Goal: Transaction & Acquisition: Book appointment/travel/reservation

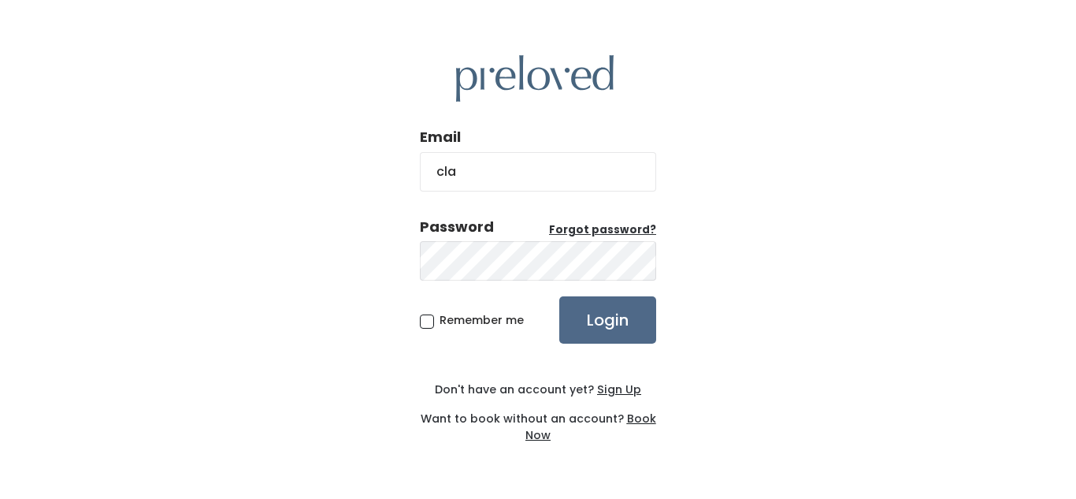
type input "[EMAIL_ADDRESS][DOMAIN_NAME]"
click at [559, 296] on input "Login" at bounding box center [607, 319] width 97 height 47
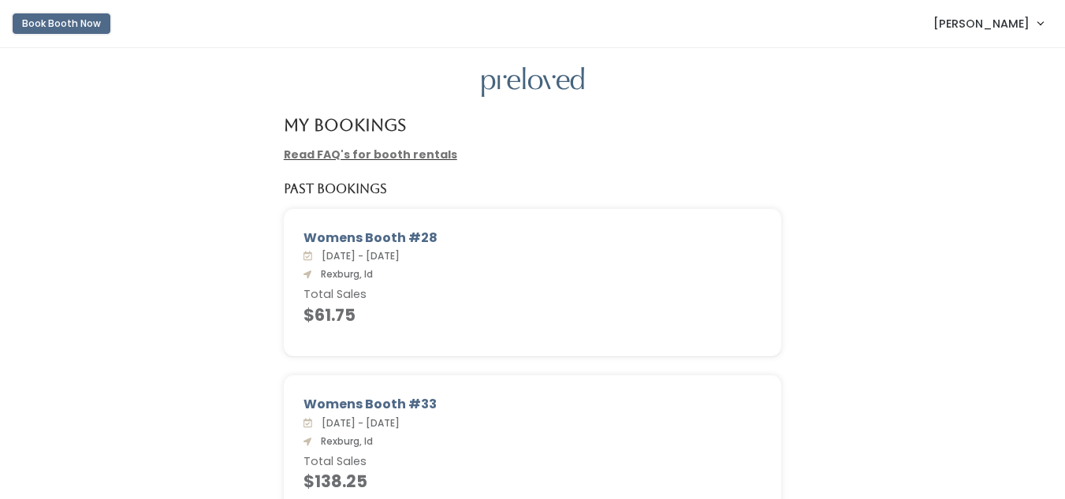
click at [59, 24] on button "Book Booth Now" at bounding box center [62, 23] width 98 height 20
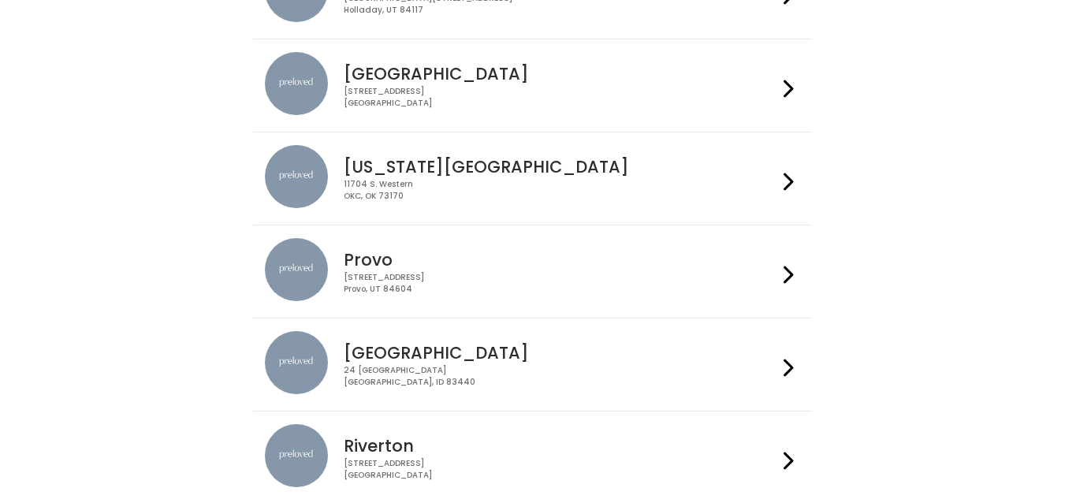
scroll to position [399, 0]
click at [551, 370] on div "24 South 1st West Rexburg, ID 83440" at bounding box center [560, 375] width 433 height 23
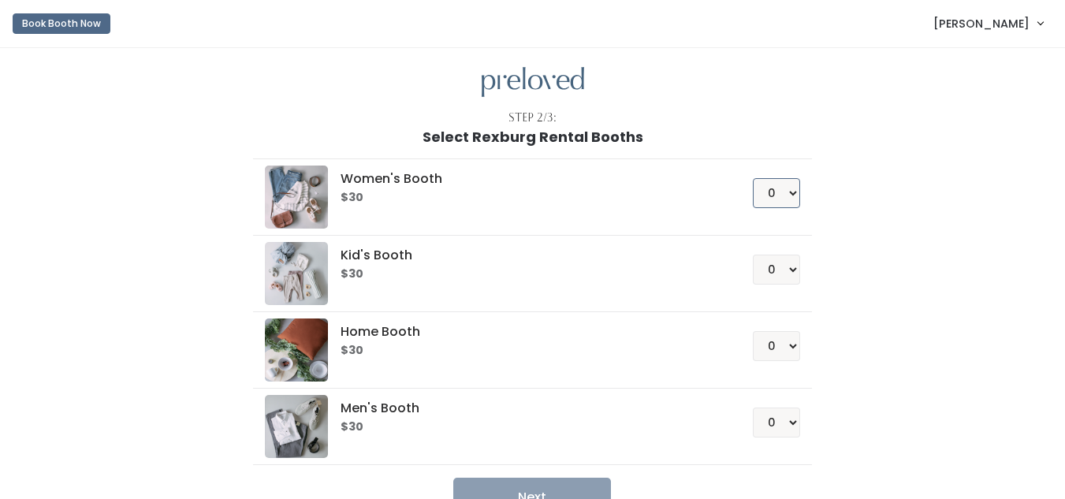
click at [782, 199] on select "0 1 2 3 4" at bounding box center [775, 193] width 47 height 30
click at [40, 26] on button "Book Booth Now" at bounding box center [62, 23] width 98 height 20
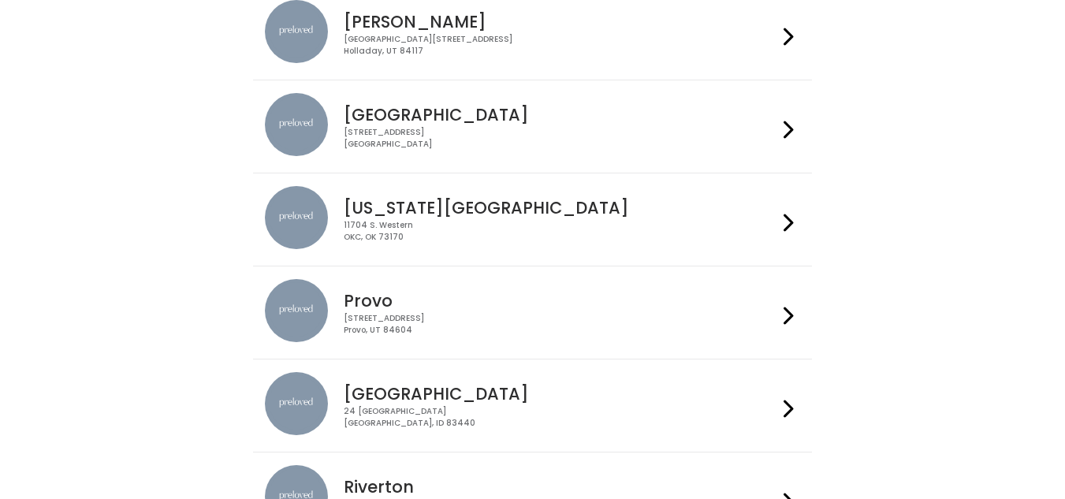
scroll to position [399, 0]
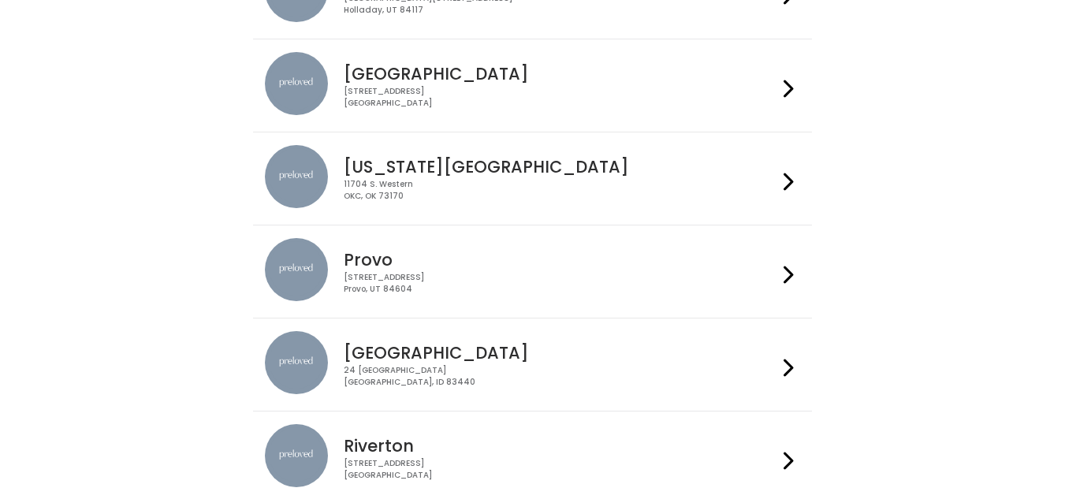
click at [444, 273] on div "230 W Cougar Blvd Provo, UT 84604" at bounding box center [560, 283] width 433 height 23
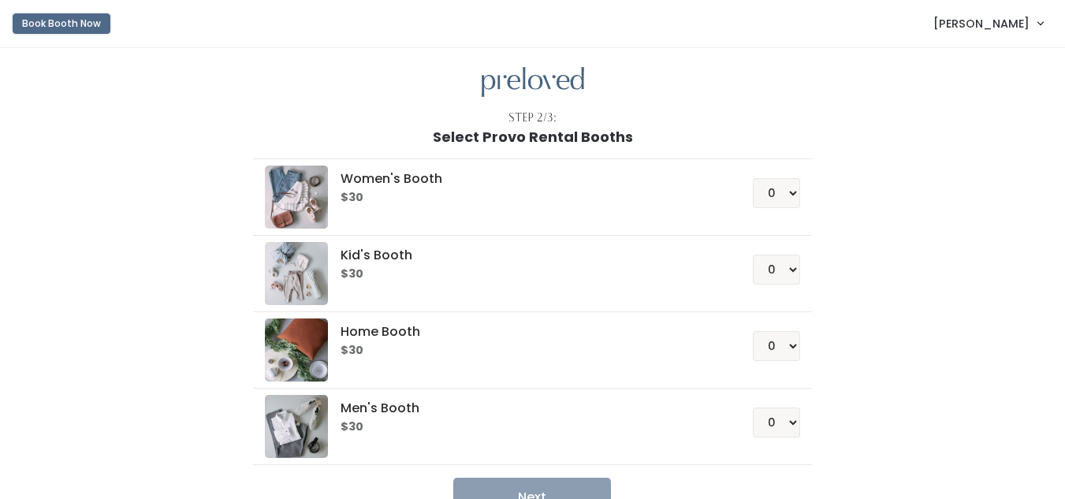
click at [51, 16] on button "Book Booth Now" at bounding box center [62, 23] width 98 height 20
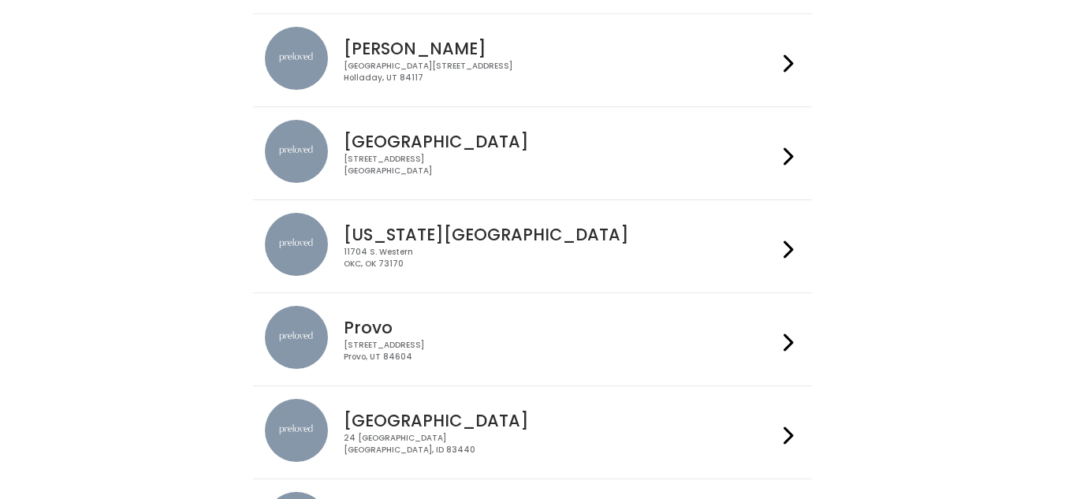
scroll to position [332, 0]
click at [479, 428] on h4 "[GEOGRAPHIC_DATA]" at bounding box center [560, 420] width 433 height 18
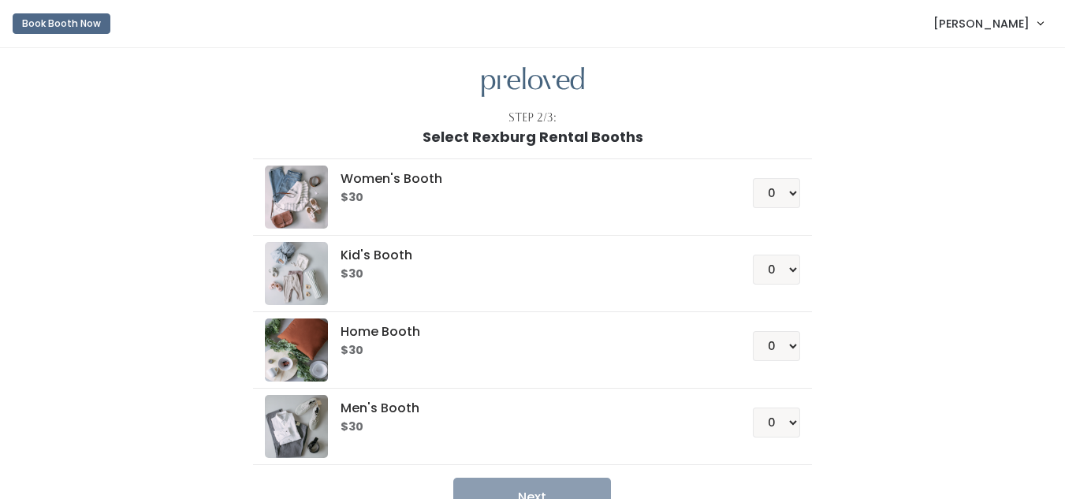
click at [549, 203] on h6 "$30" at bounding box center [527, 197] width 374 height 13
click at [778, 178] on select "0 1 2 3 4" at bounding box center [775, 193] width 47 height 30
select select "1"
click at [752, 178] on select "0 1 2 3 4" at bounding box center [775, 193] width 47 height 30
click at [555, 490] on button "Next" at bounding box center [532, 496] width 158 height 39
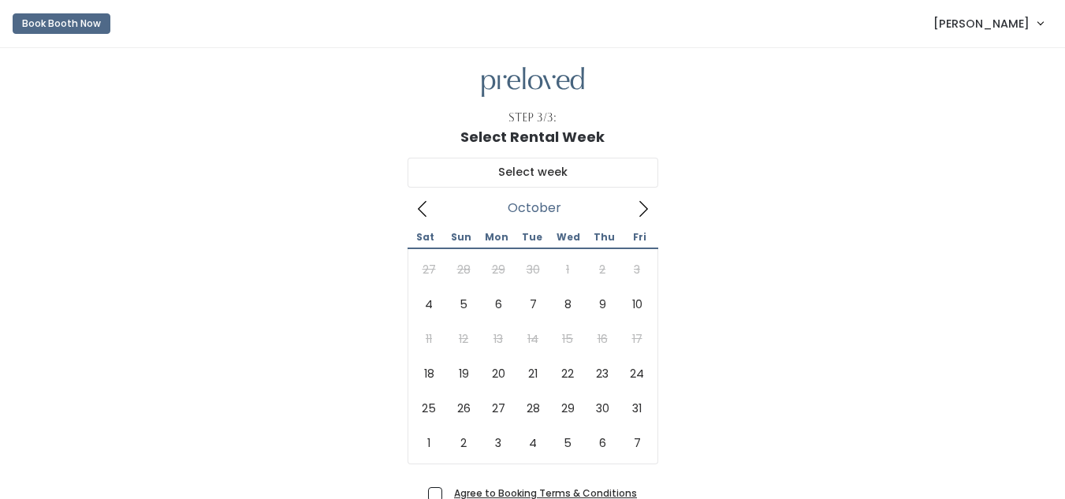
scroll to position [124, 0]
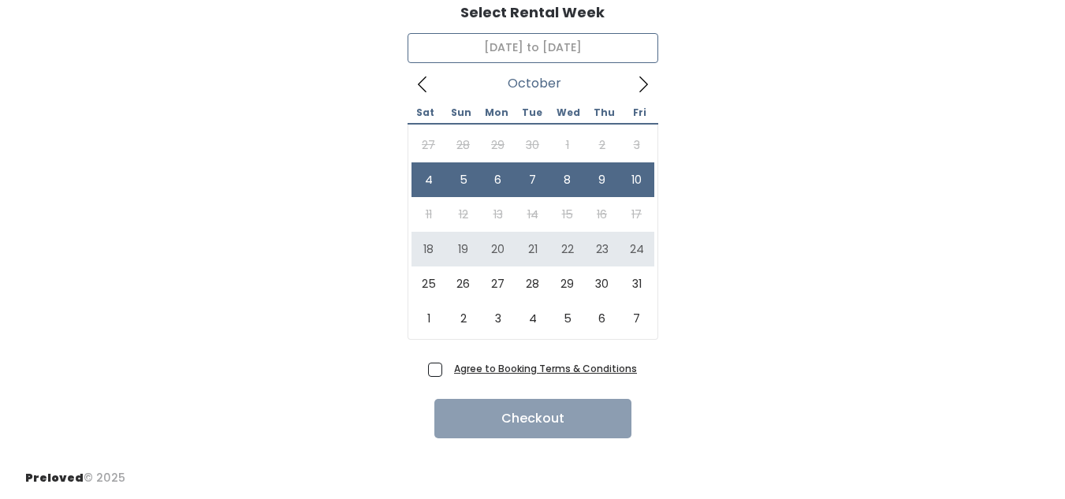
type input "[DATE] to [DATE]"
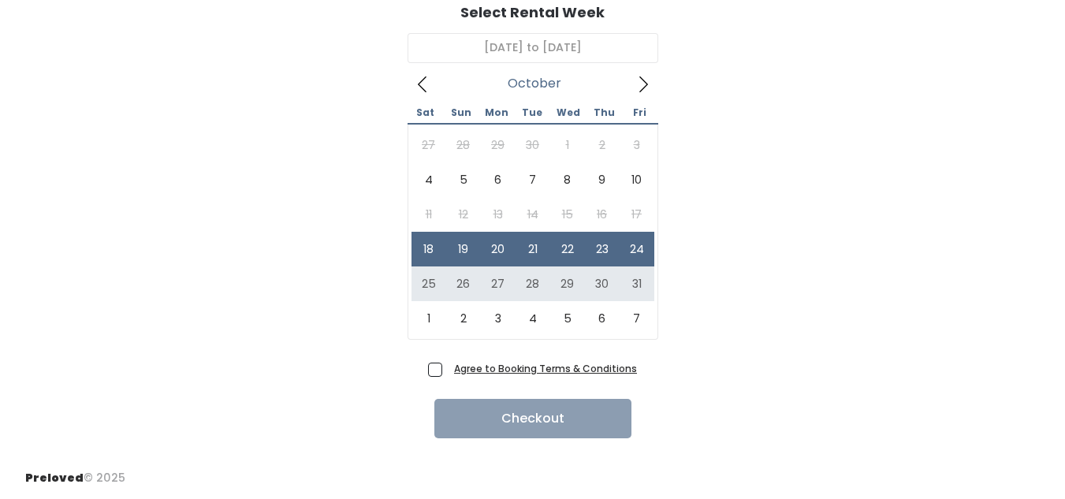
click at [448, 368] on span "Agree to Booking Terms & Conditions" at bounding box center [542, 368] width 189 height 16
click at [448, 368] on input "Agree to Booking Terms & Conditions" at bounding box center [453, 365] width 10 height 10
checkbox input "true"
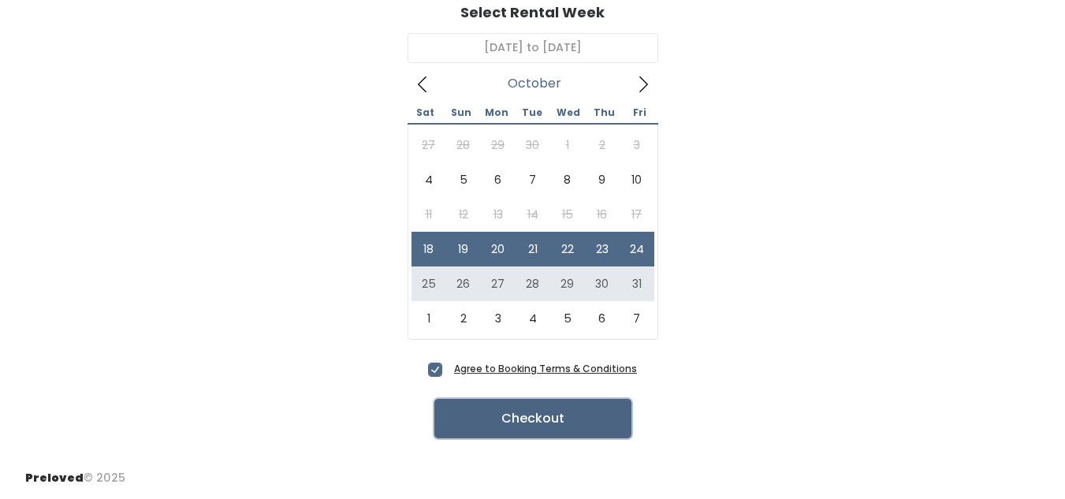
click at [466, 407] on button "Checkout" at bounding box center [532, 418] width 197 height 39
